Goal: Information Seeking & Learning: Check status

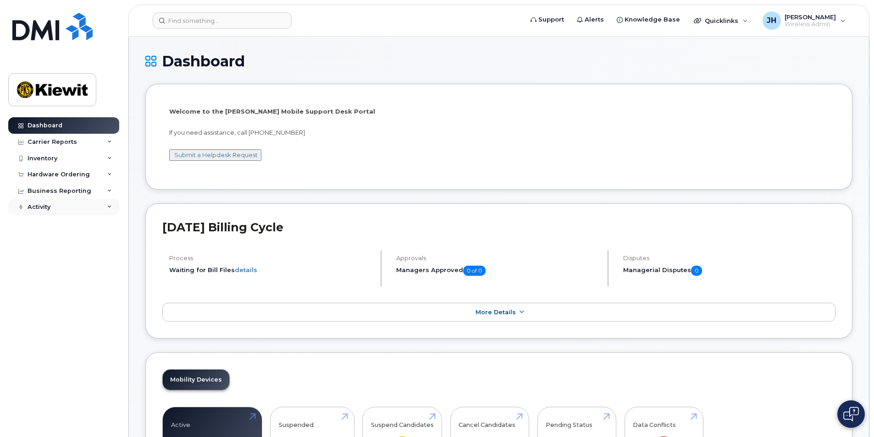
click at [56, 204] on div "Activity" at bounding box center [63, 207] width 111 height 17
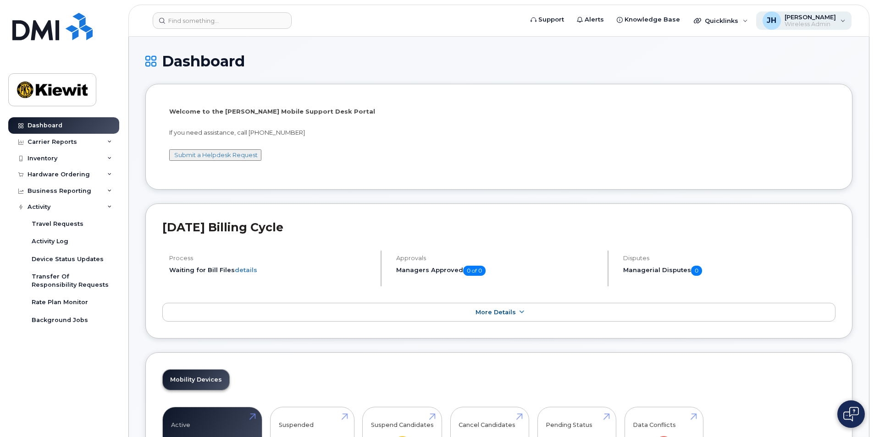
click at [805, 16] on span "[PERSON_NAME]" at bounding box center [809, 16] width 51 height 7
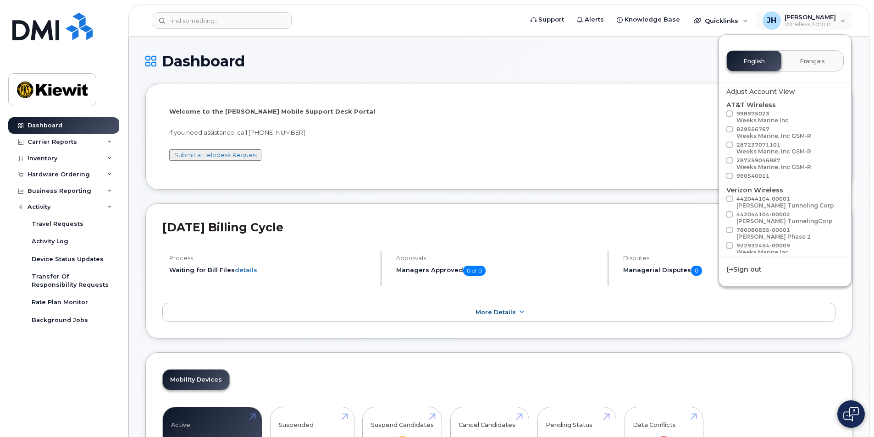
click at [522, 71] on div "Dashboard" at bounding box center [498, 68] width 707 height 31
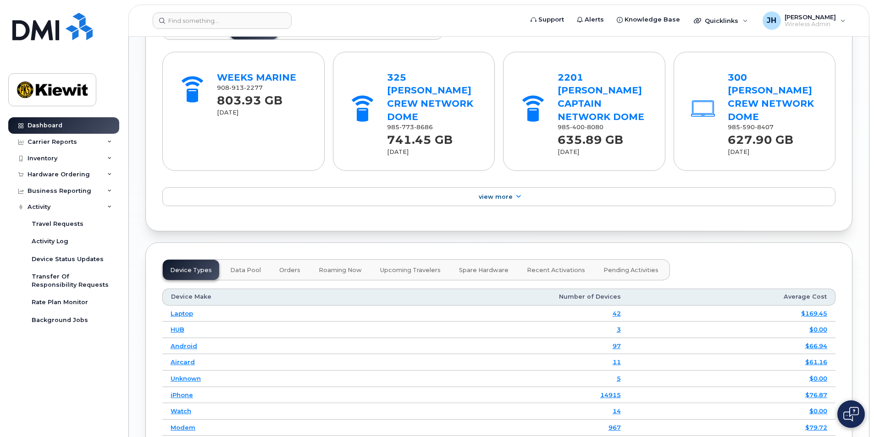
scroll to position [1146, 0]
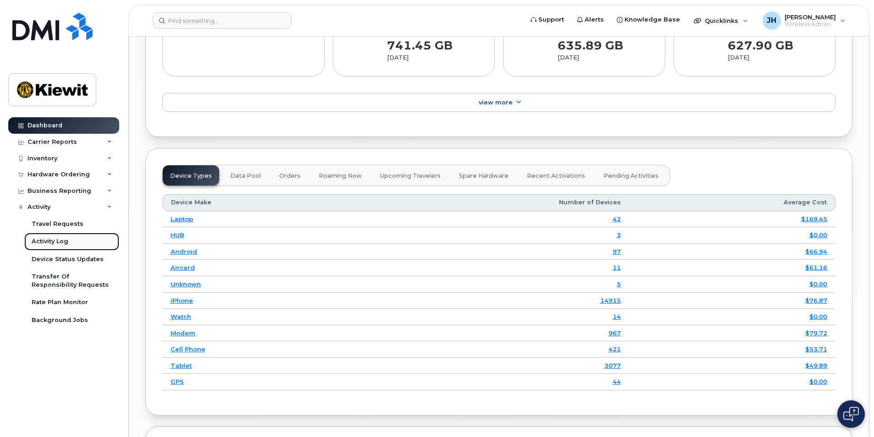
click at [52, 241] on div "Activity Log" at bounding box center [50, 241] width 37 height 8
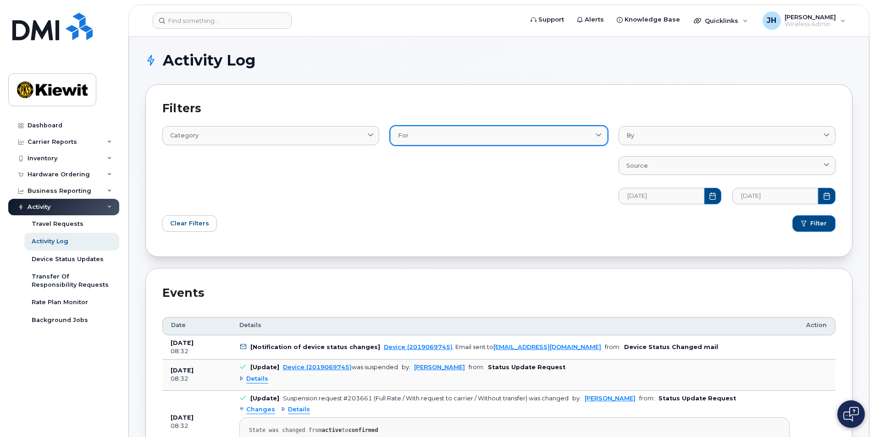
click at [408, 138] on div "For" at bounding box center [498, 135] width 201 height 9
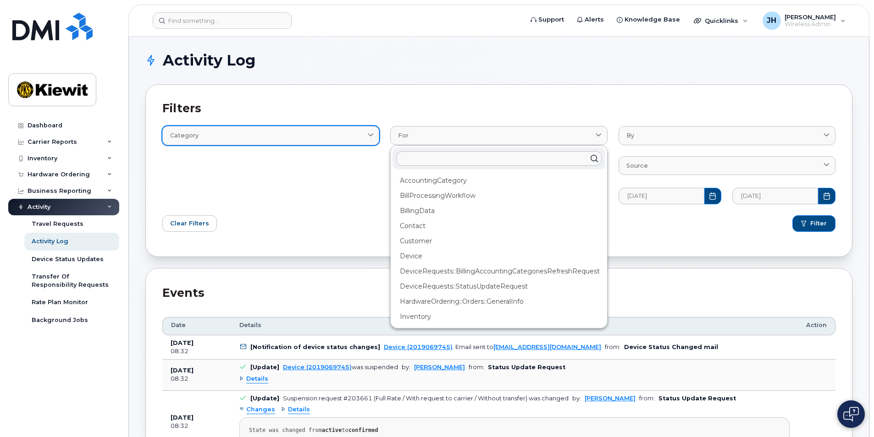
click at [345, 138] on div "Category" at bounding box center [270, 135] width 201 height 9
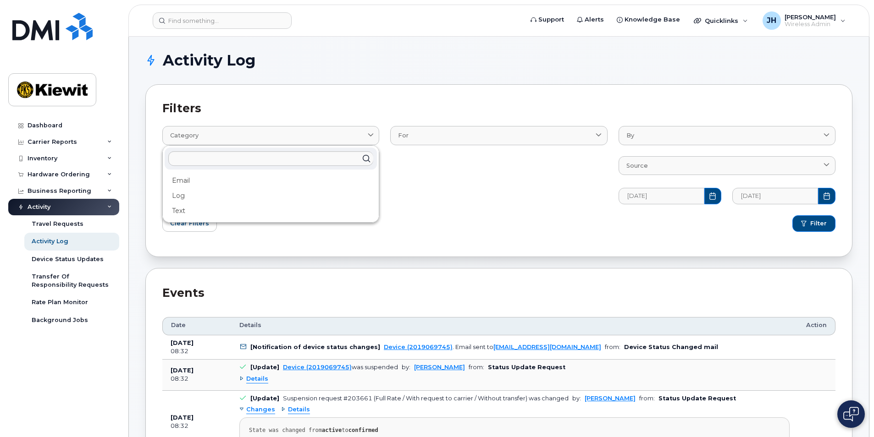
click at [426, 176] on div "For AccountingCategory BillProcessingWorkflow BillingData Contact Customer Devi…" at bounding box center [499, 160] width 228 height 100
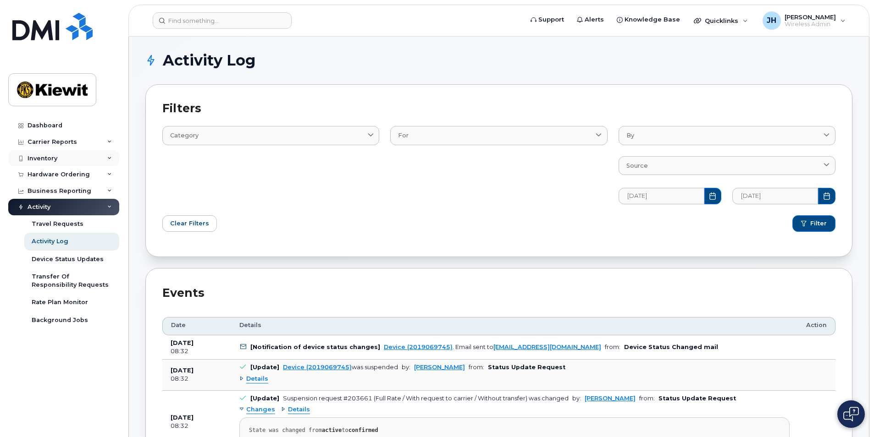
click at [84, 154] on div "Inventory" at bounding box center [63, 158] width 111 height 17
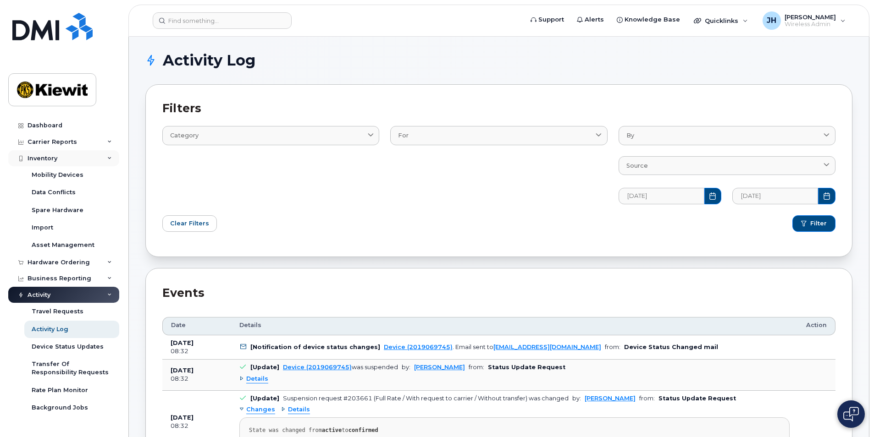
click at [84, 154] on div "Inventory" at bounding box center [63, 158] width 111 height 17
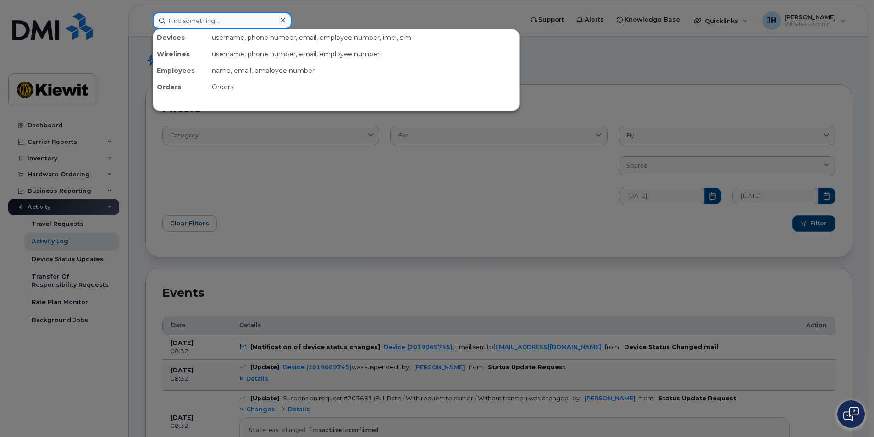
click at [235, 23] on input at bounding box center [222, 20] width 139 height 17
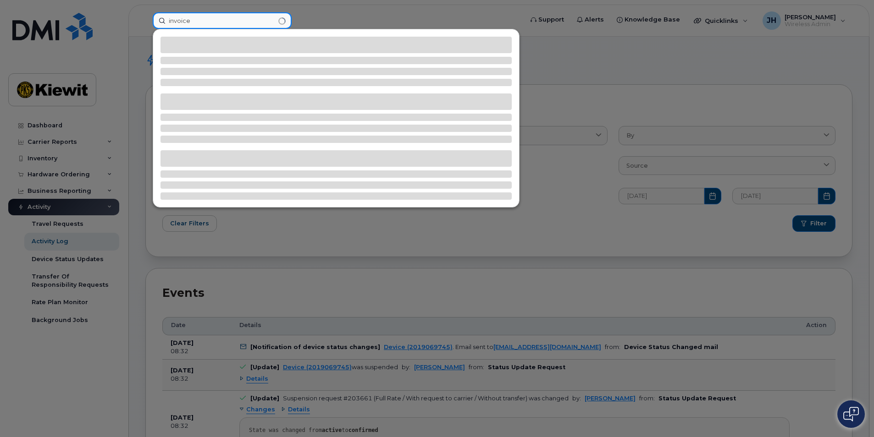
type input "invoice"
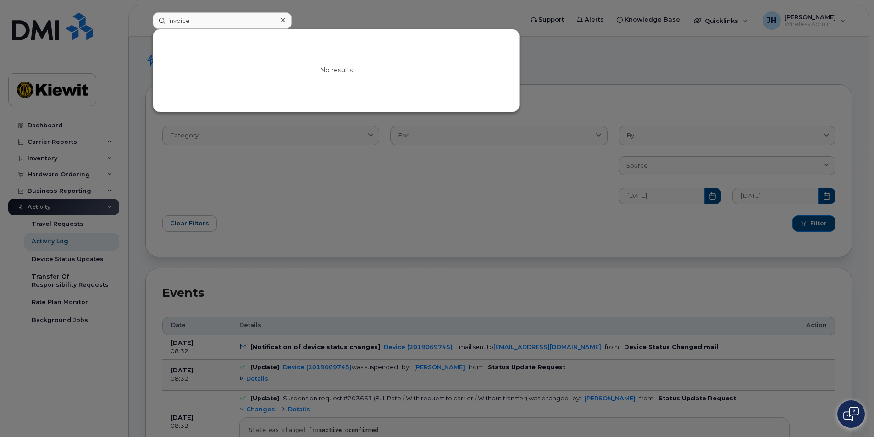
click at [453, 144] on div at bounding box center [437, 218] width 874 height 437
